Goal: Task Accomplishment & Management: Manage account settings

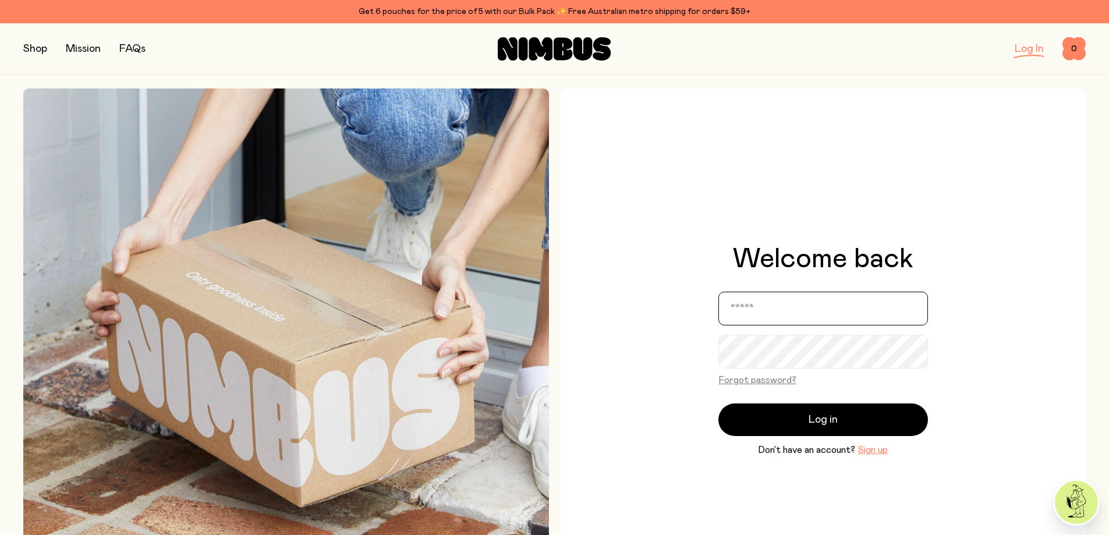
click at [800, 306] on input "email" at bounding box center [823, 309] width 210 height 34
type input "**********"
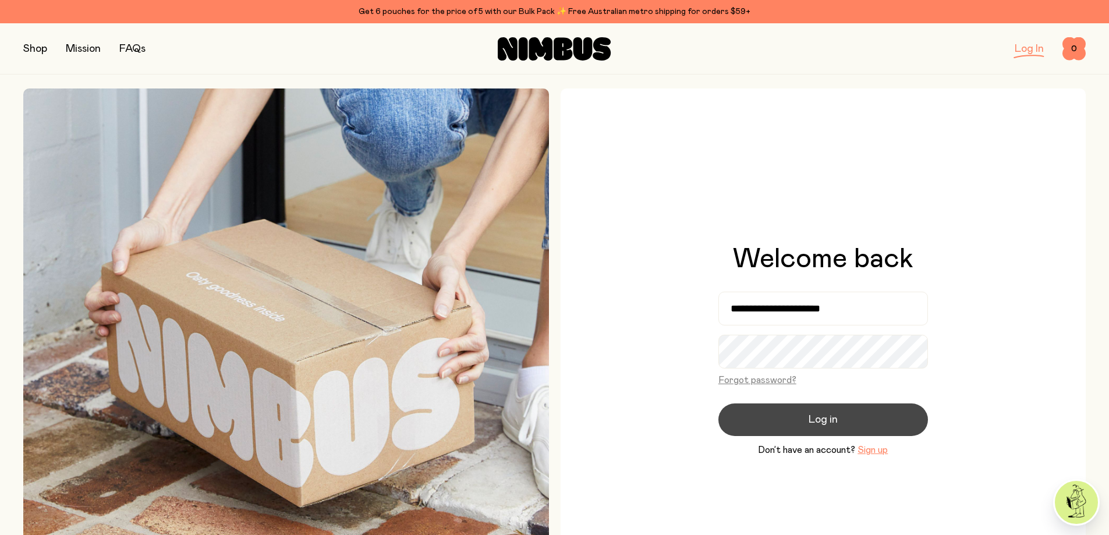
click at [871, 426] on button "Log in" at bounding box center [823, 419] width 210 height 33
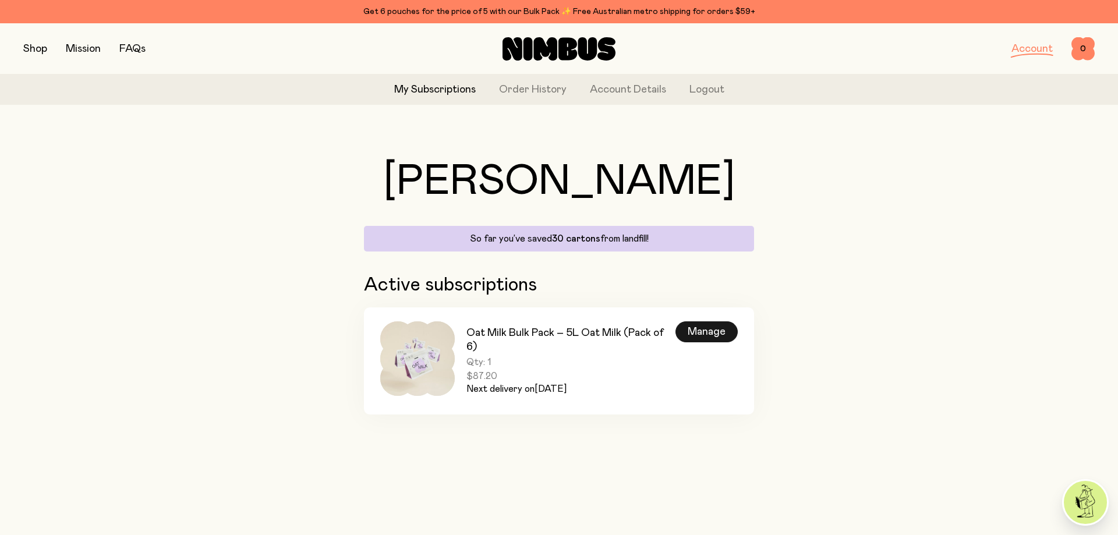
click at [703, 336] on div "Manage" at bounding box center [706, 331] width 62 height 21
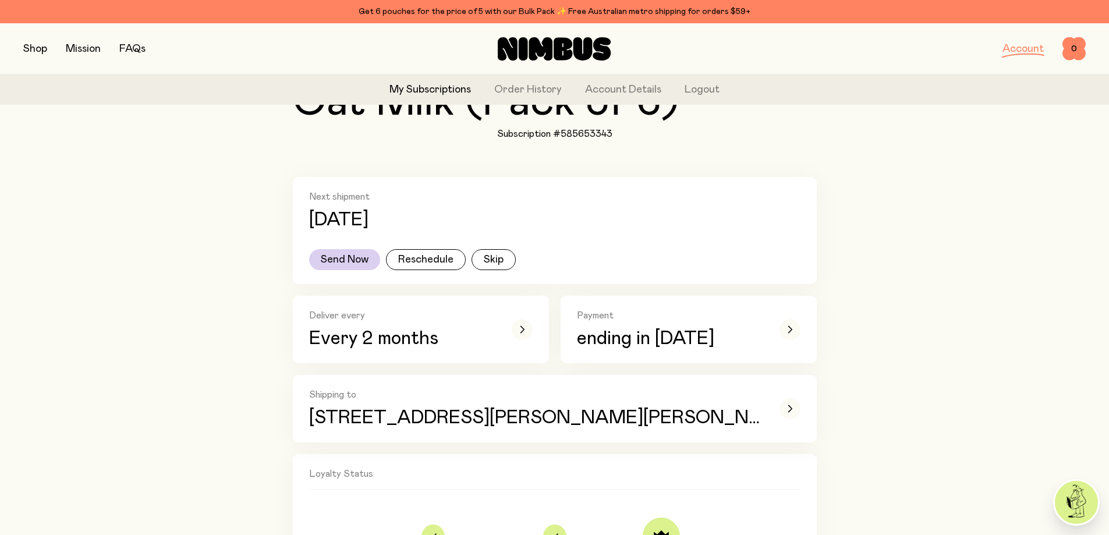
scroll to position [175, 0]
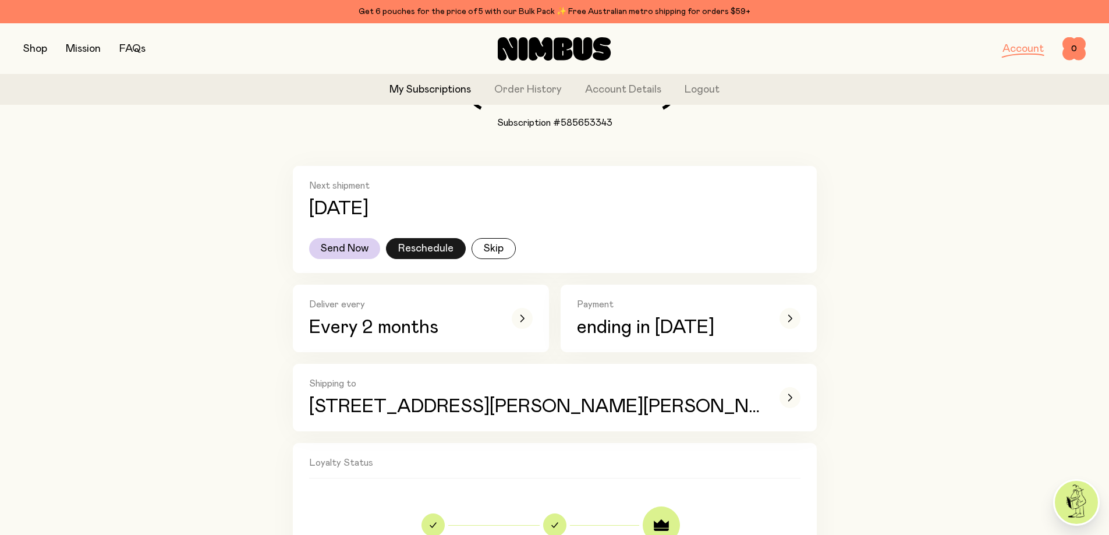
click at [405, 249] on button "Reschedule" at bounding box center [426, 248] width 80 height 21
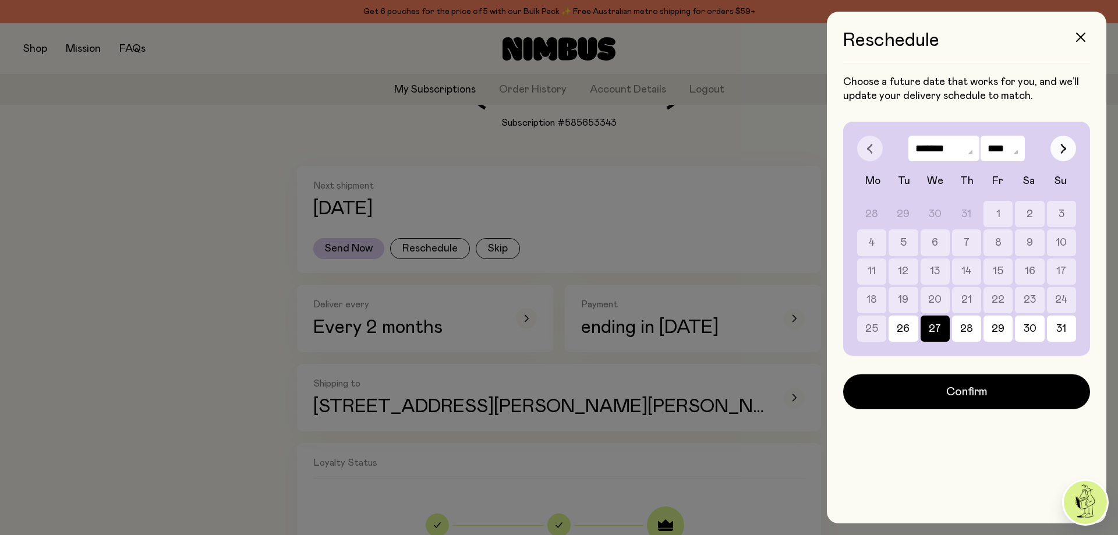
click at [1061, 149] on icon "button" at bounding box center [1063, 148] width 6 height 10
select select "*"
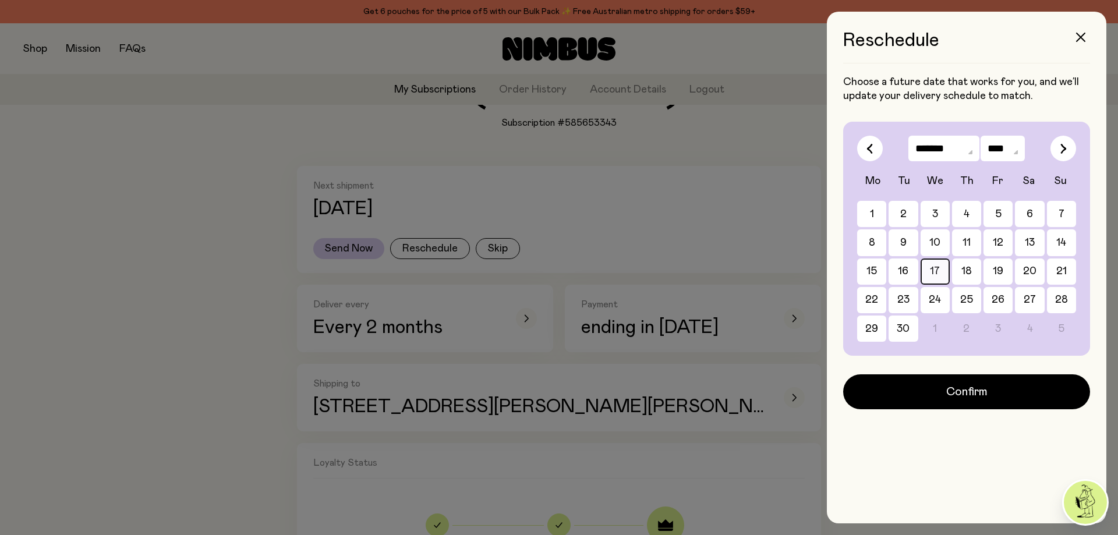
click at [1015, 268] on button "17" at bounding box center [1029, 271] width 29 height 26
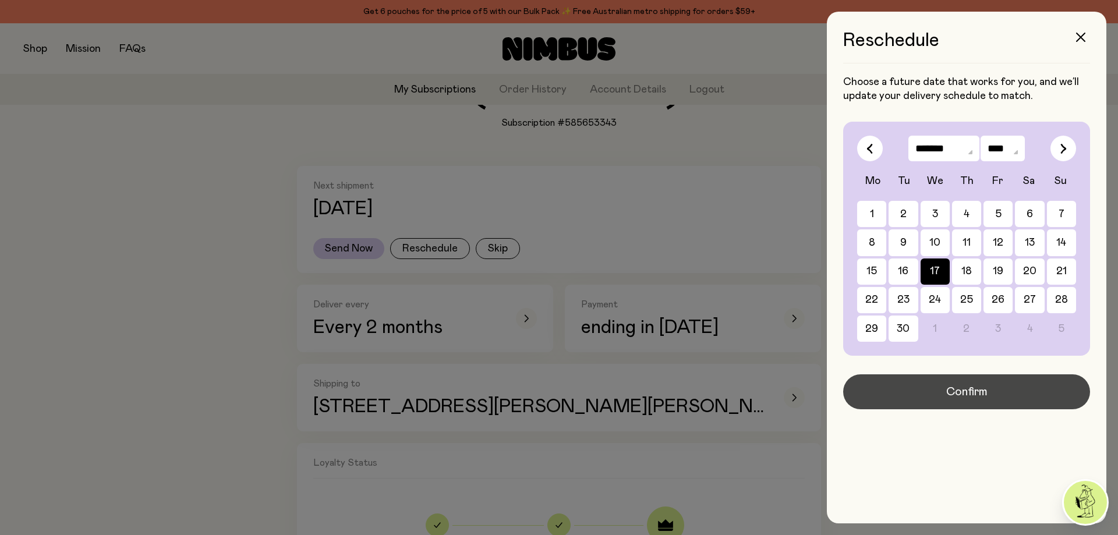
click at [926, 384] on button "Confirm" at bounding box center [966, 391] width 247 height 35
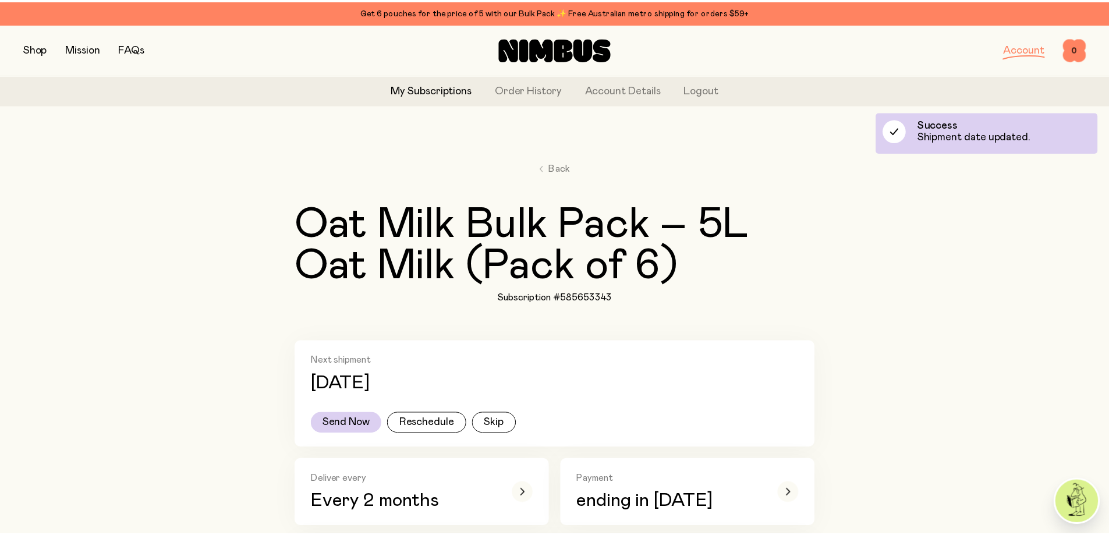
scroll to position [175, 0]
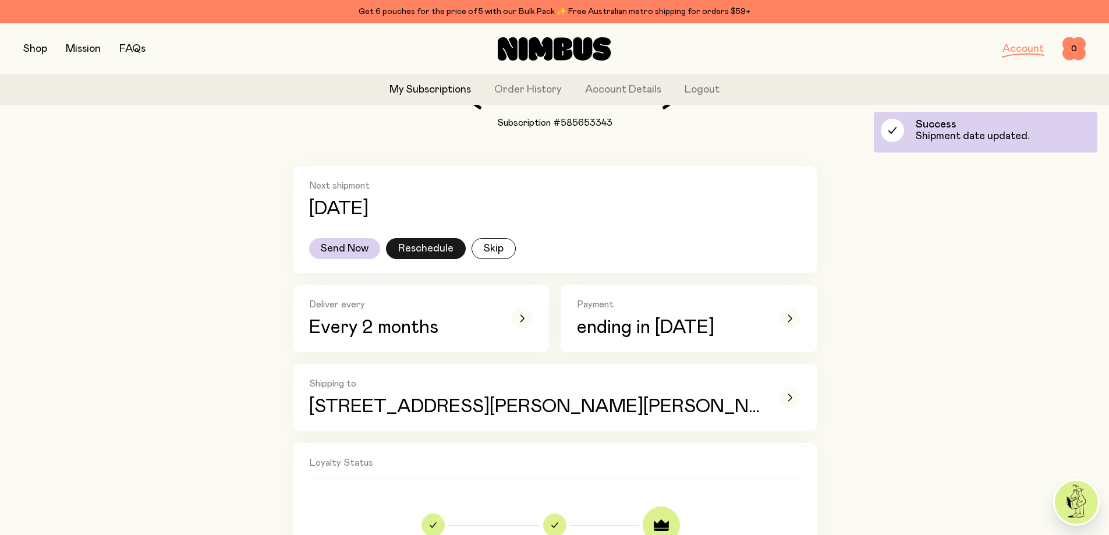
click at [411, 251] on button "Reschedule" at bounding box center [426, 248] width 80 height 21
select select "*"
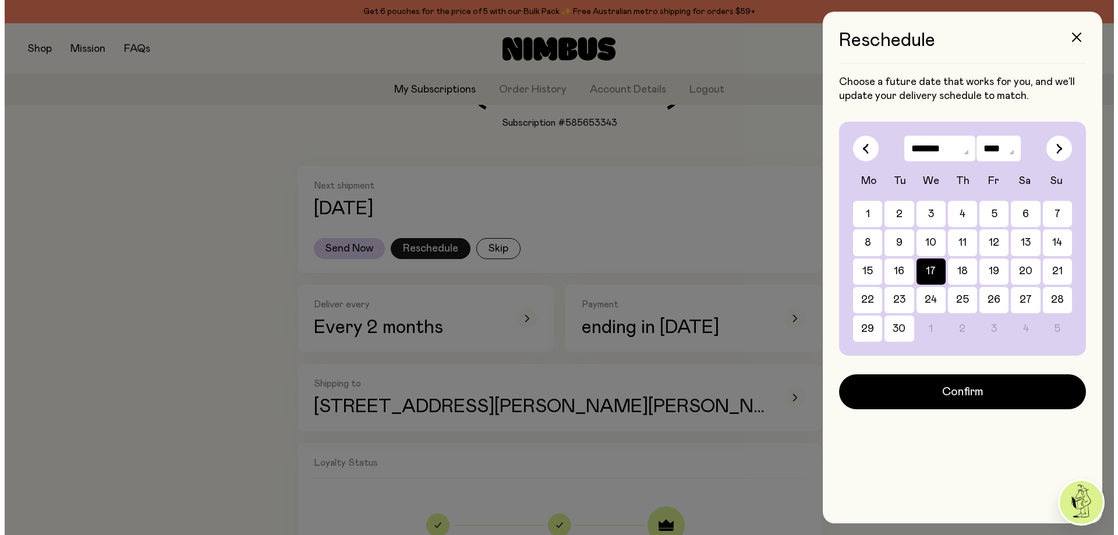
scroll to position [0, 0]
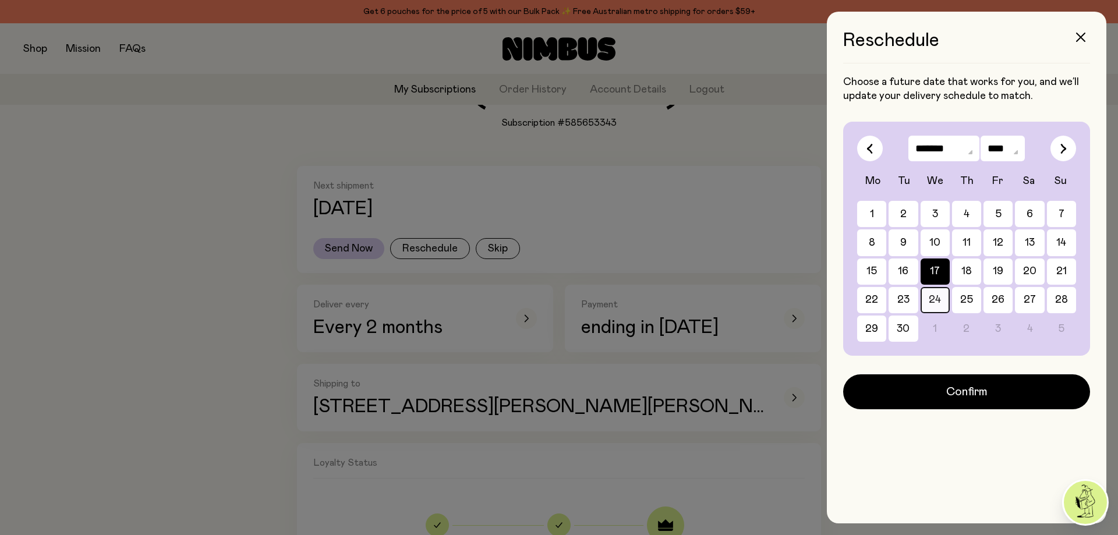
click at [1015, 307] on button "24" at bounding box center [1029, 300] width 29 height 26
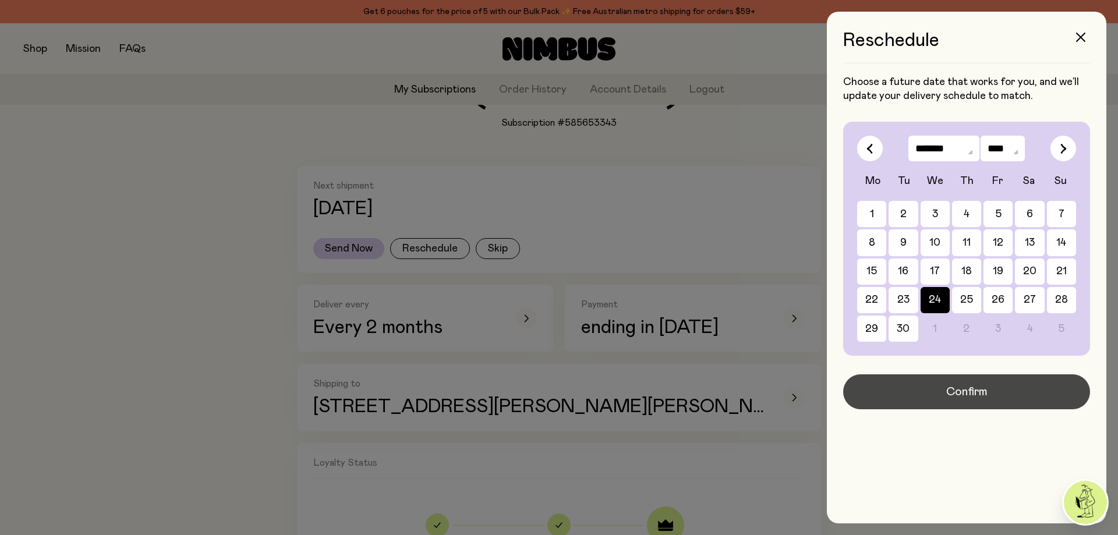
click at [956, 389] on span "Confirm" at bounding box center [966, 392] width 41 height 16
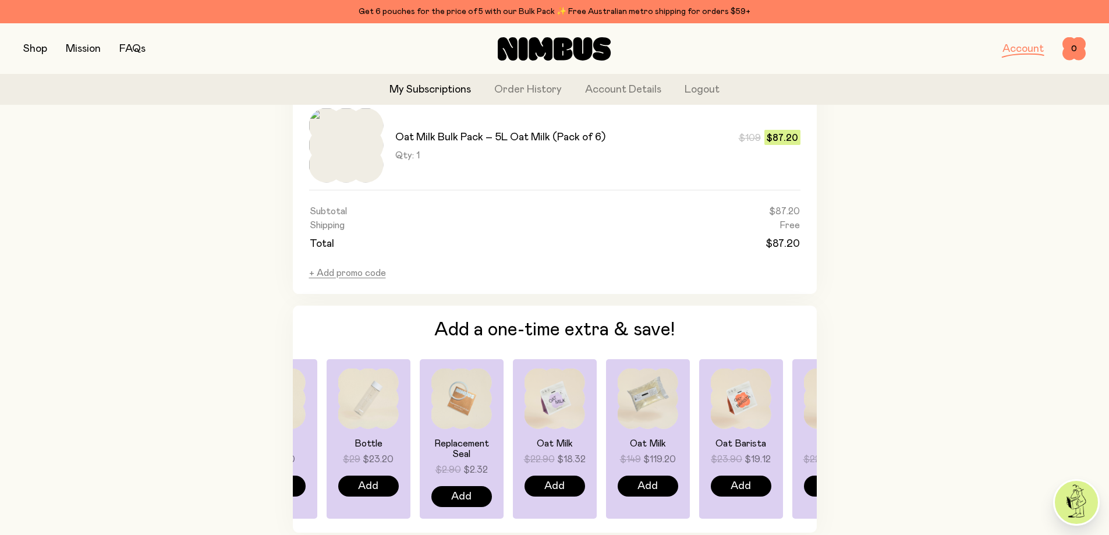
scroll to position [815, 0]
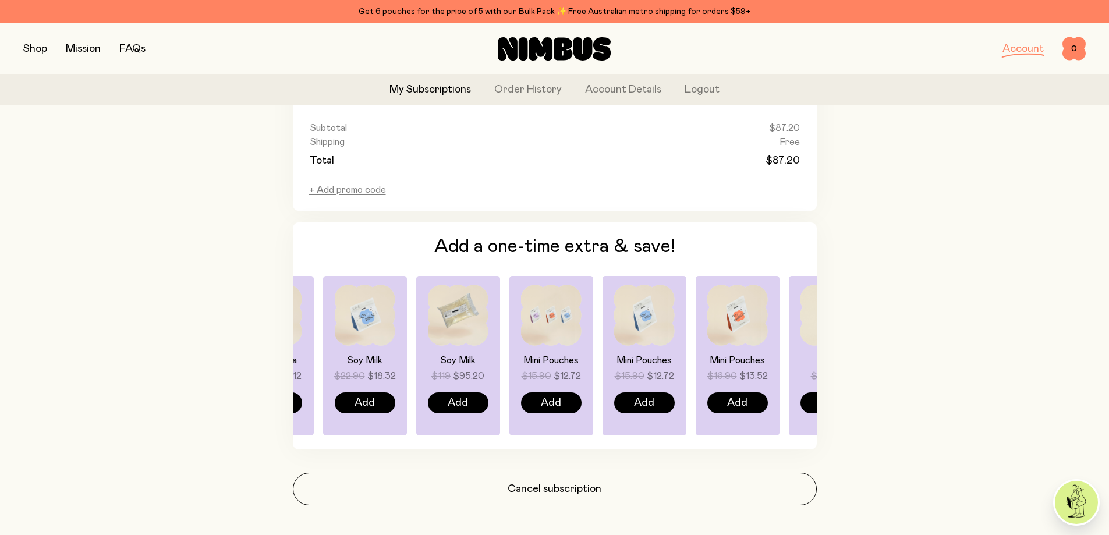
drag, startPoint x: 795, startPoint y: 332, endPoint x: 325, endPoint y: 304, distance: 471.1
click at [509, 304] on div "Soy Milk $22.90 $18.32 Add" at bounding box center [551, 355] width 84 height 159
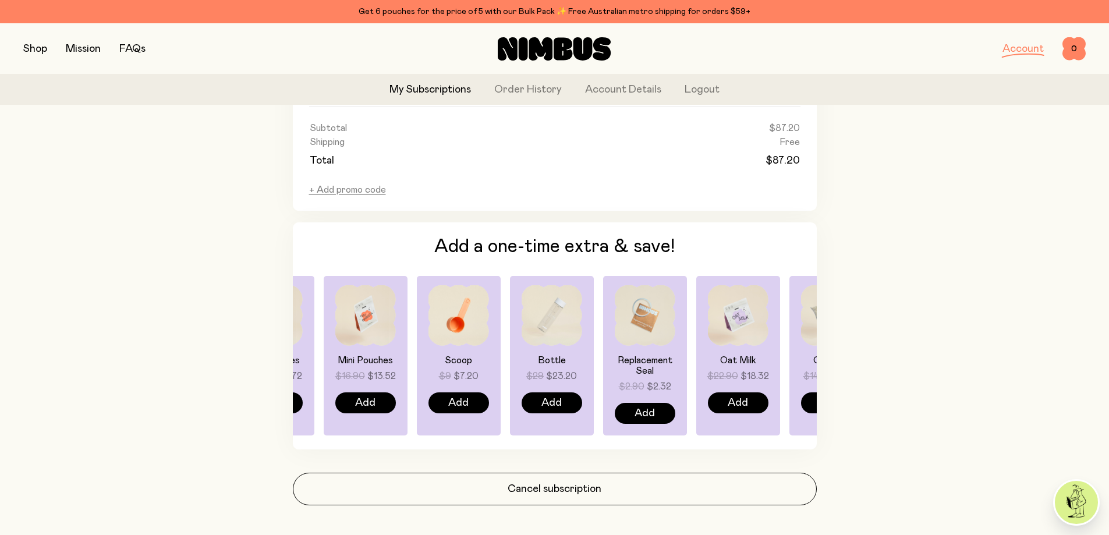
drag, startPoint x: 750, startPoint y: 340, endPoint x: 373, endPoint y: 318, distance: 378.4
click at [373, 318] on img at bounding box center [365, 315] width 61 height 61
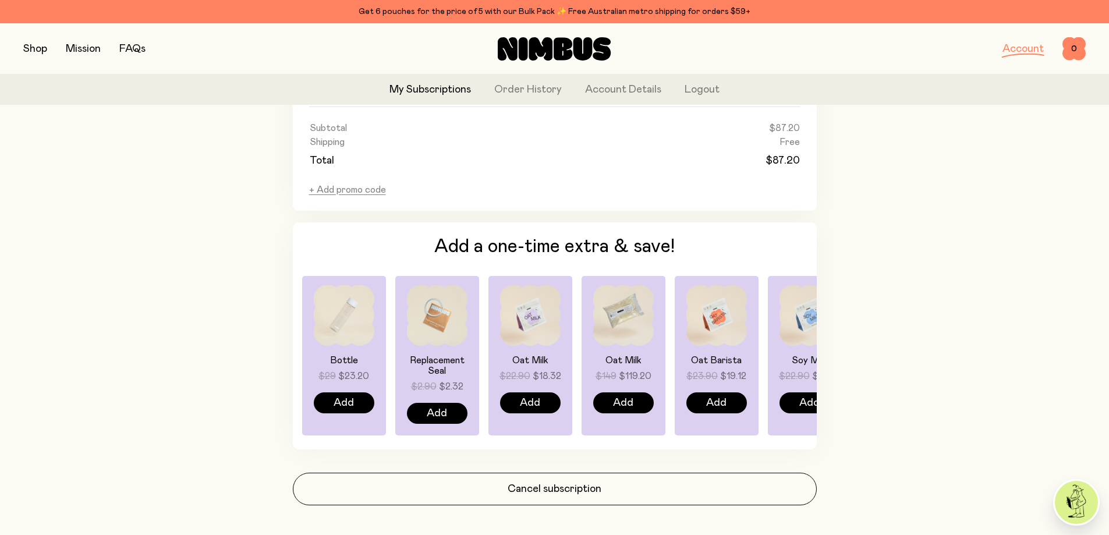
drag, startPoint x: 711, startPoint y: 343, endPoint x: 458, endPoint y: 336, distance: 253.9
click at [675, 336] on div "Oat Milk $22.90 $18.32 Add" at bounding box center [717, 355] width 84 height 159
